Goal: Check status: Check status

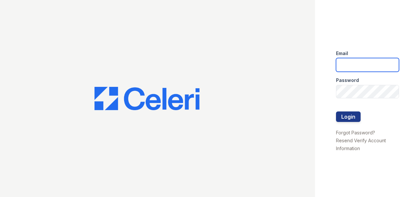
click at [371, 69] on input "email" at bounding box center [367, 65] width 63 height 14
type input "[EMAIL_ADDRESS][DOMAIN_NAME]"
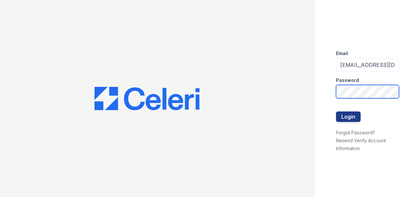
click at [336, 112] on button "Login" at bounding box center [348, 117] width 25 height 11
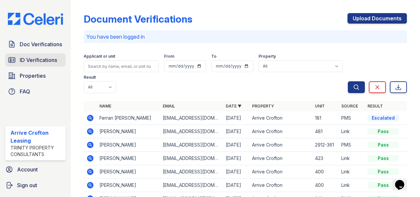
click at [39, 60] on span "ID Verifications" at bounding box center [38, 60] width 37 height 8
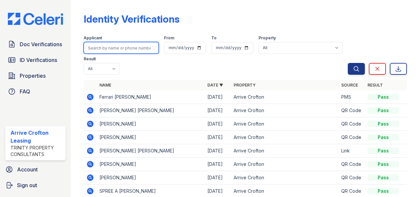
click at [121, 46] on input "search" at bounding box center [121, 48] width 75 height 12
type input "ronnica"
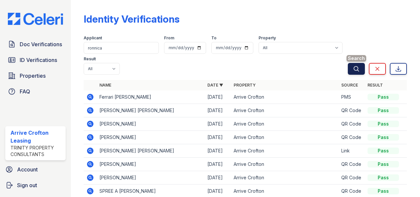
click at [352, 72] on button "Search" at bounding box center [356, 69] width 17 height 12
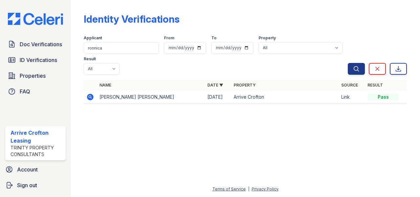
click at [93, 97] on icon at bounding box center [90, 97] width 7 height 7
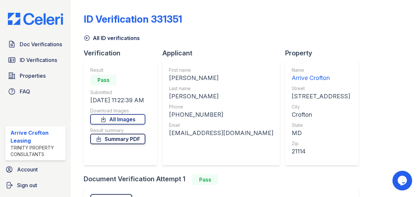
click at [119, 143] on link "Summary PDF" at bounding box center [117, 139] width 55 height 11
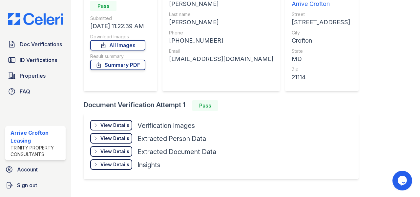
scroll to position [87, 0]
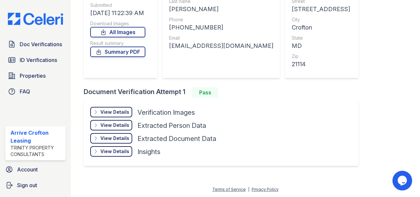
click at [122, 111] on div "View Details" at bounding box center [114, 112] width 29 height 7
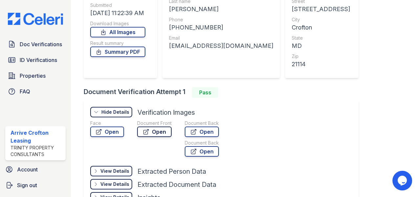
click at [157, 130] on link "Open" at bounding box center [154, 132] width 34 height 11
click at [189, 131] on link "Open" at bounding box center [202, 132] width 34 height 11
click at [156, 131] on link "Open" at bounding box center [154, 132] width 34 height 11
